Goal: Find specific page/section: Find specific page/section

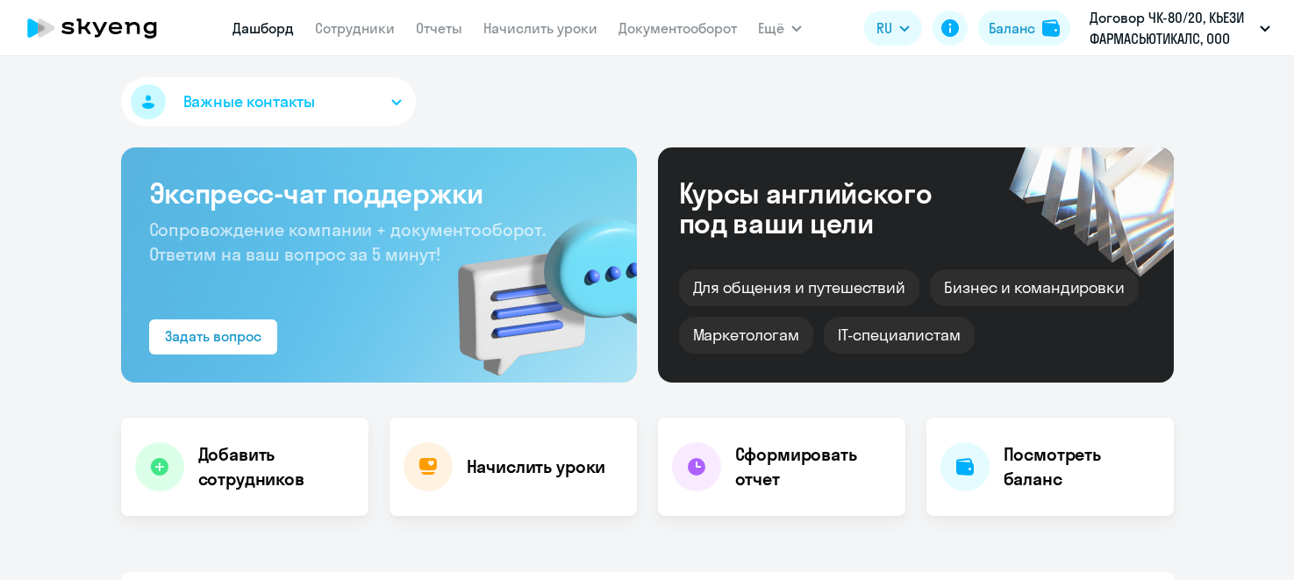
select select "30"
click at [437, 32] on link "Отчеты" at bounding box center [439, 28] width 47 height 18
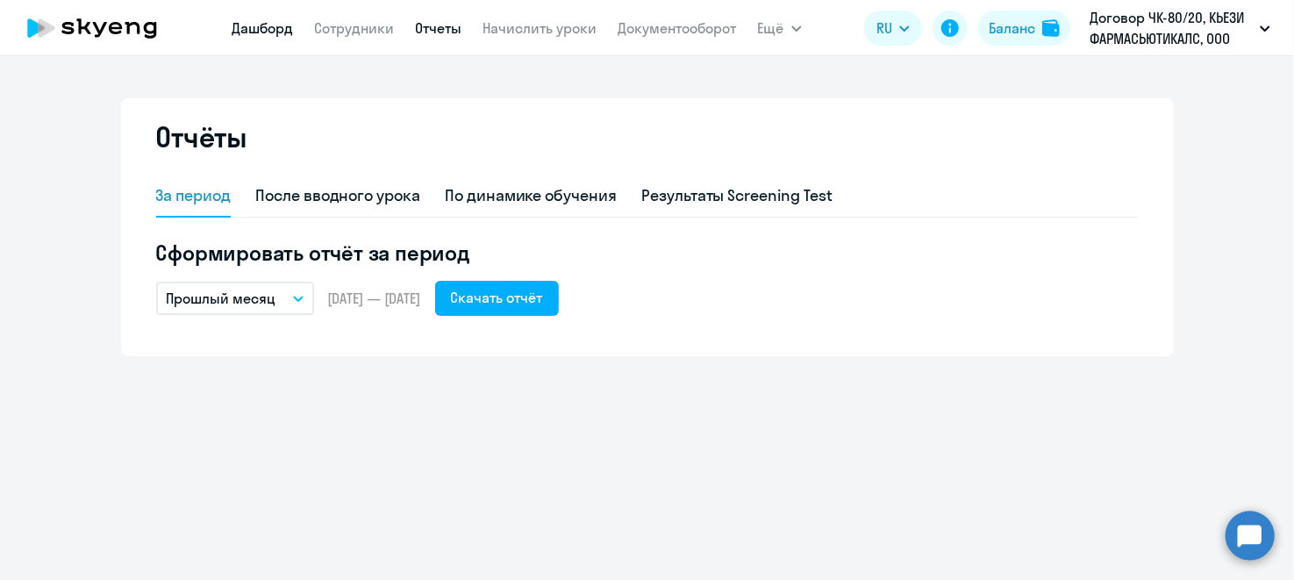
click at [283, 28] on link "Дашборд" at bounding box center [263, 28] width 61 height 18
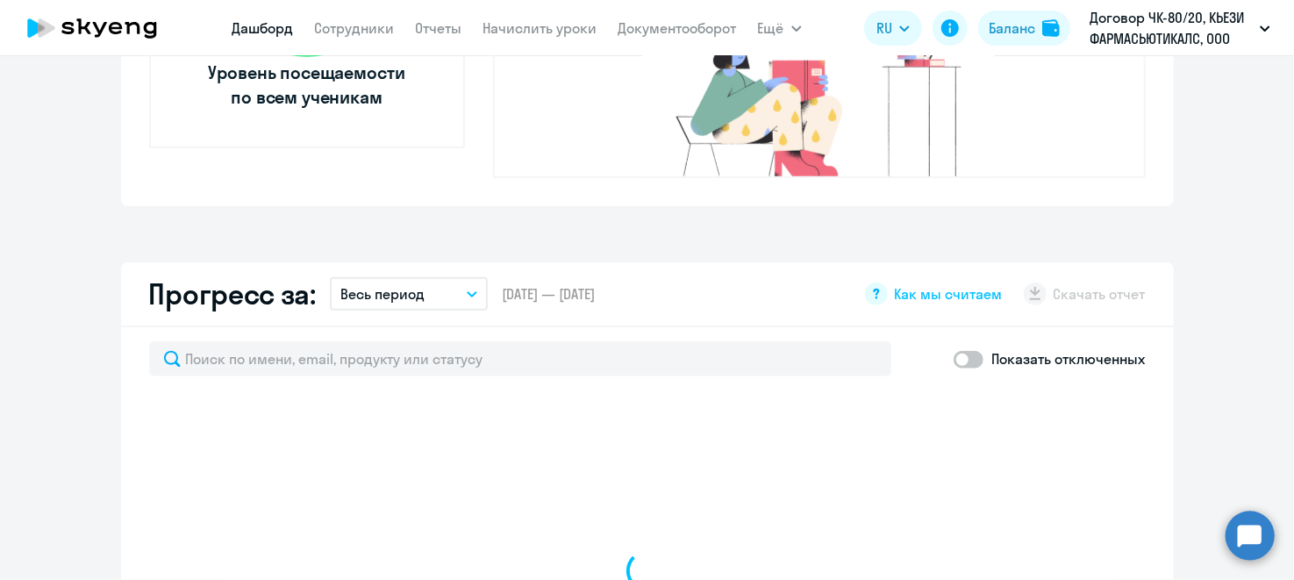
scroll to position [1053, 0]
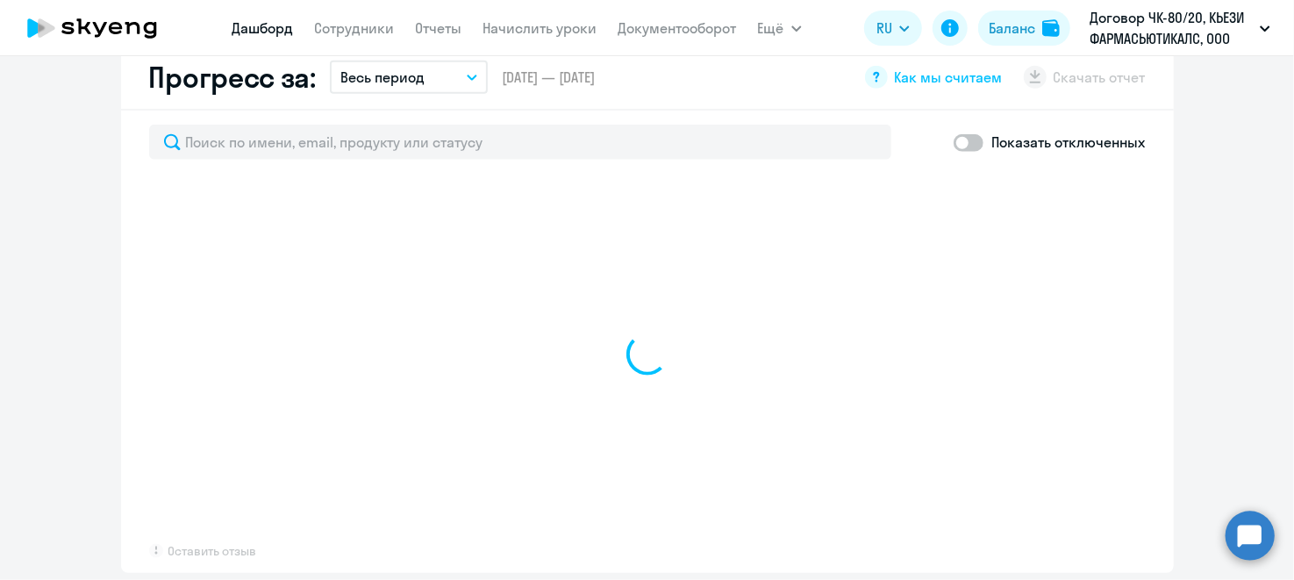
select select "30"
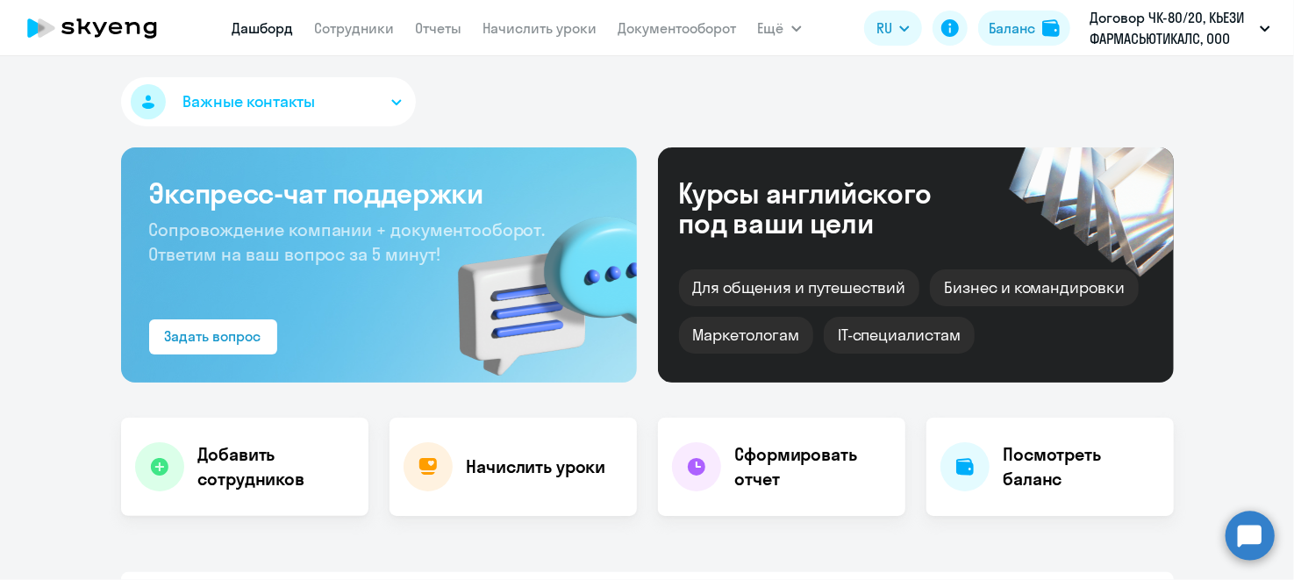
scroll to position [0, 0]
click at [370, 32] on link "Сотрудники" at bounding box center [355, 28] width 80 height 18
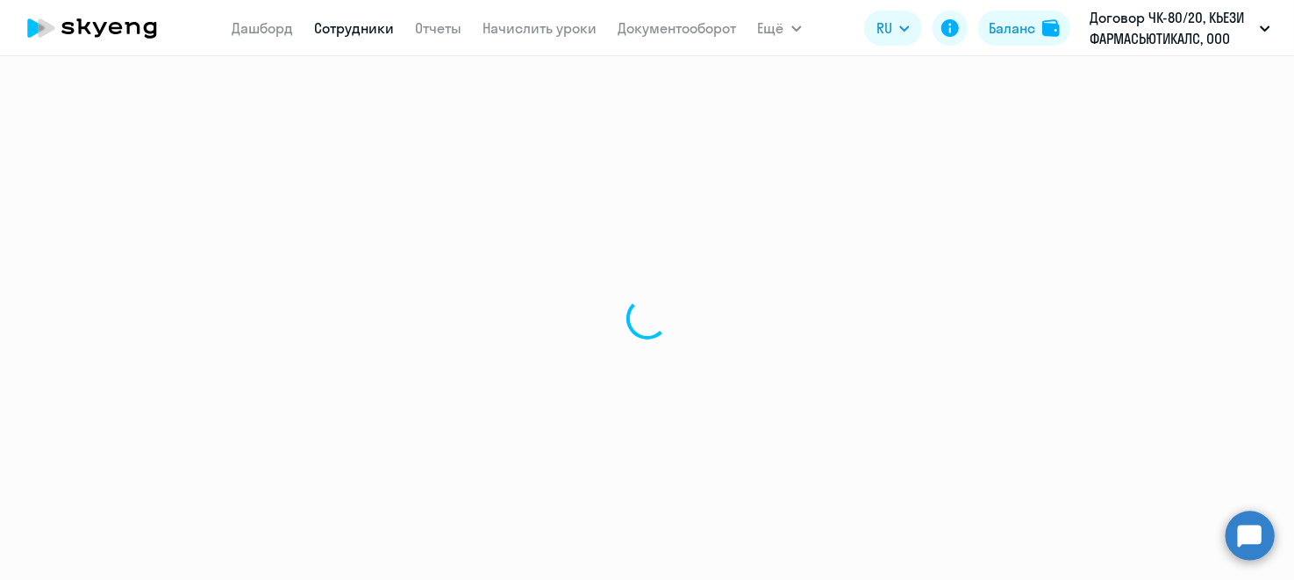
select select "30"
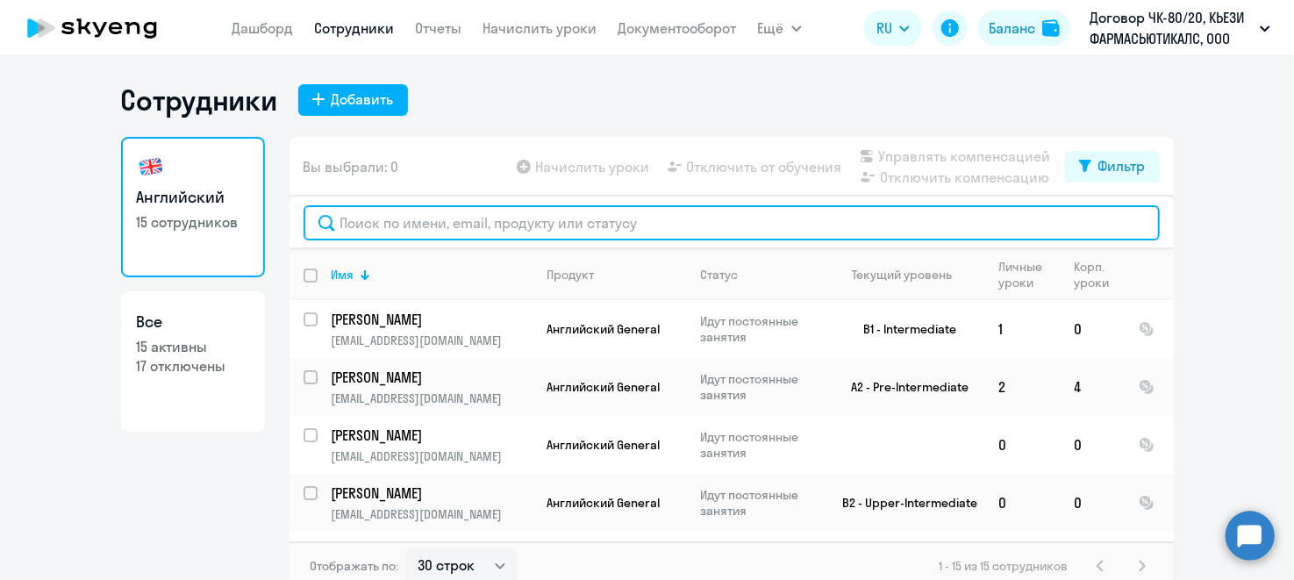
click at [437, 218] on input "text" at bounding box center [732, 222] width 856 height 35
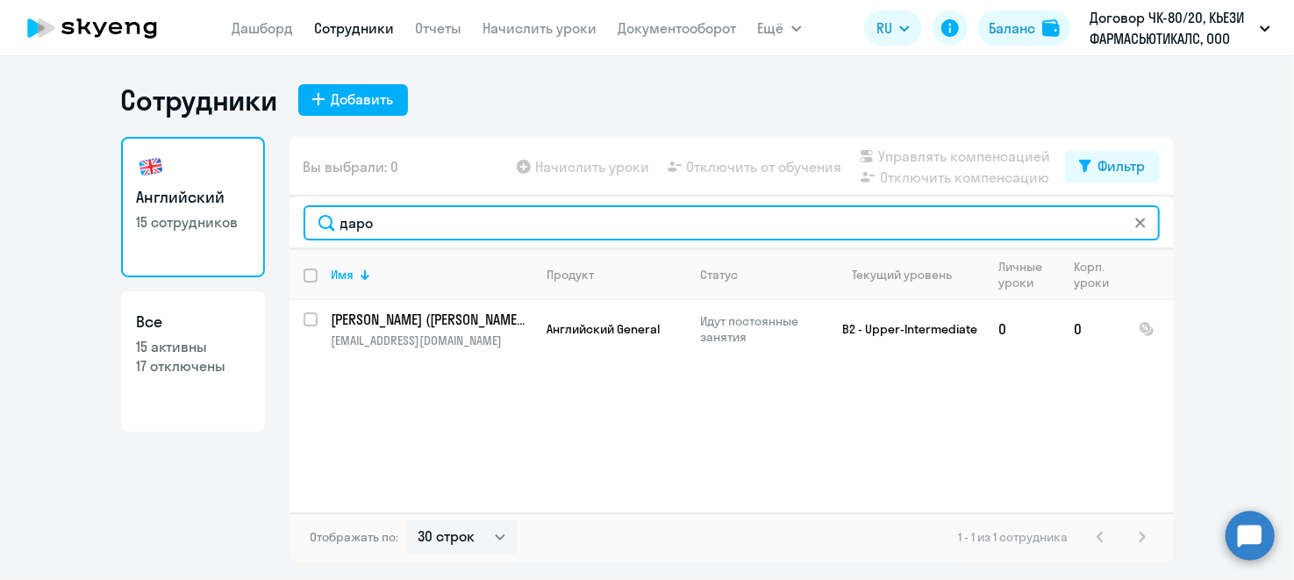
type input "даро"
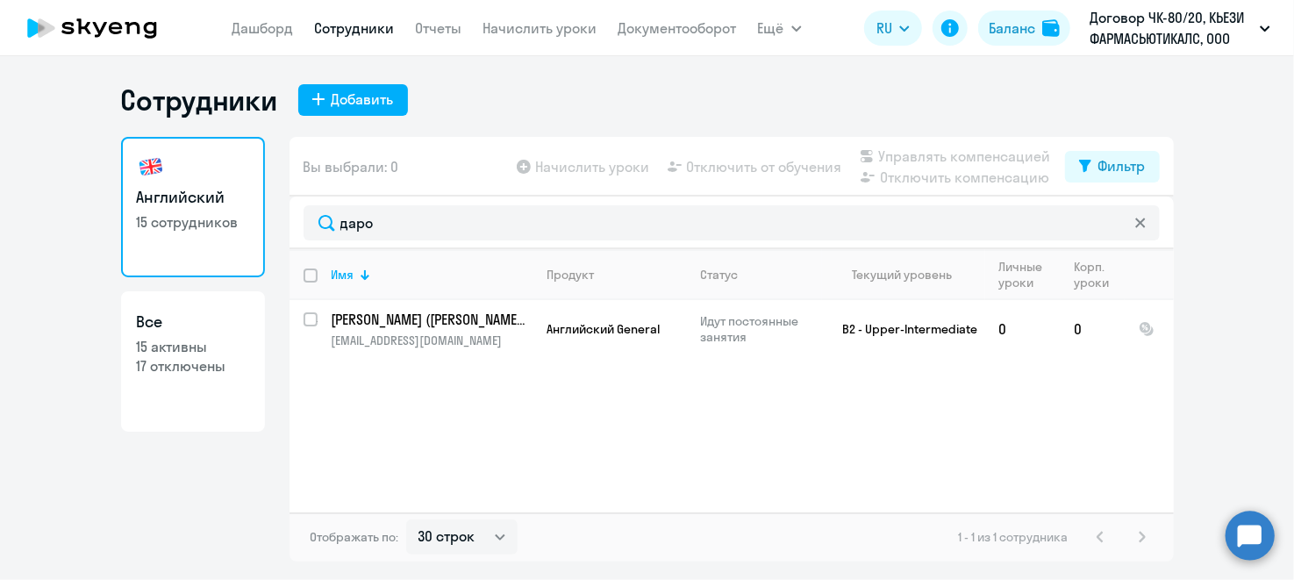
click at [1196, 451] on ng-component "Сотрудники Добавить Английский 15 сотрудников Все 15 активны 17 отключены Вы вы…" at bounding box center [647, 321] width 1294 height 479
